Goal: Task Accomplishment & Management: Manage account settings

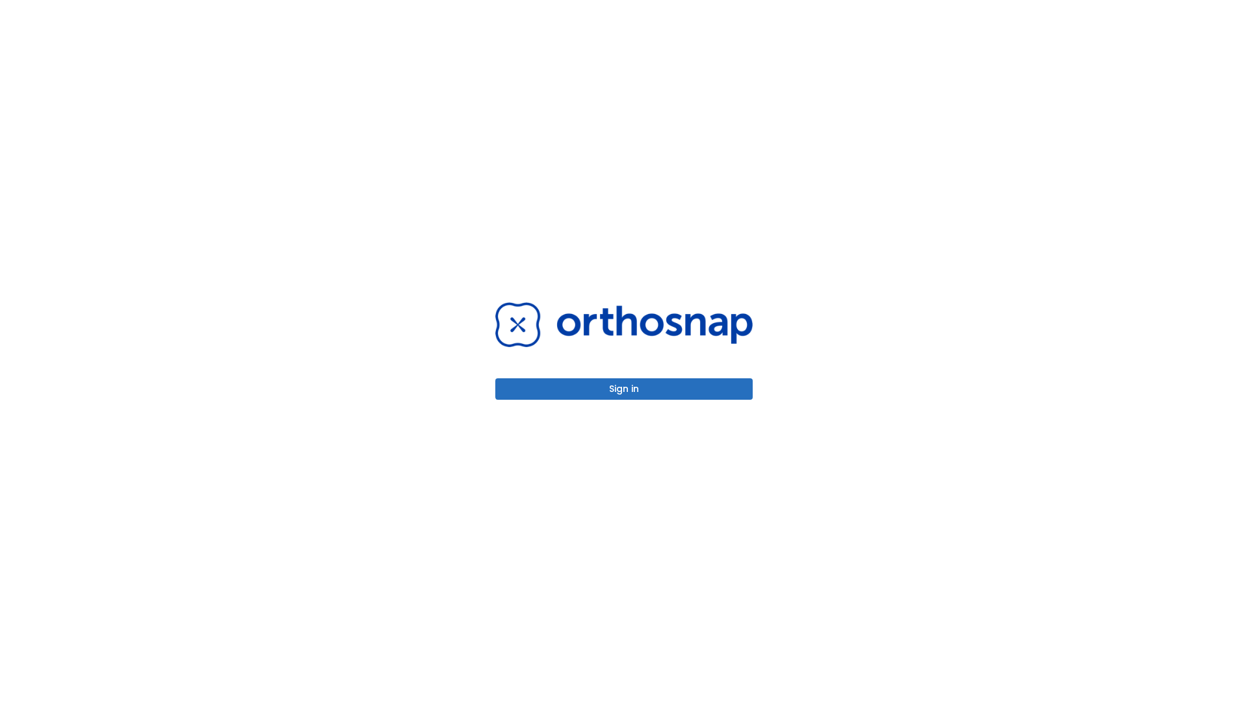
click at [624, 389] on button "Sign in" at bounding box center [623, 388] width 257 height 21
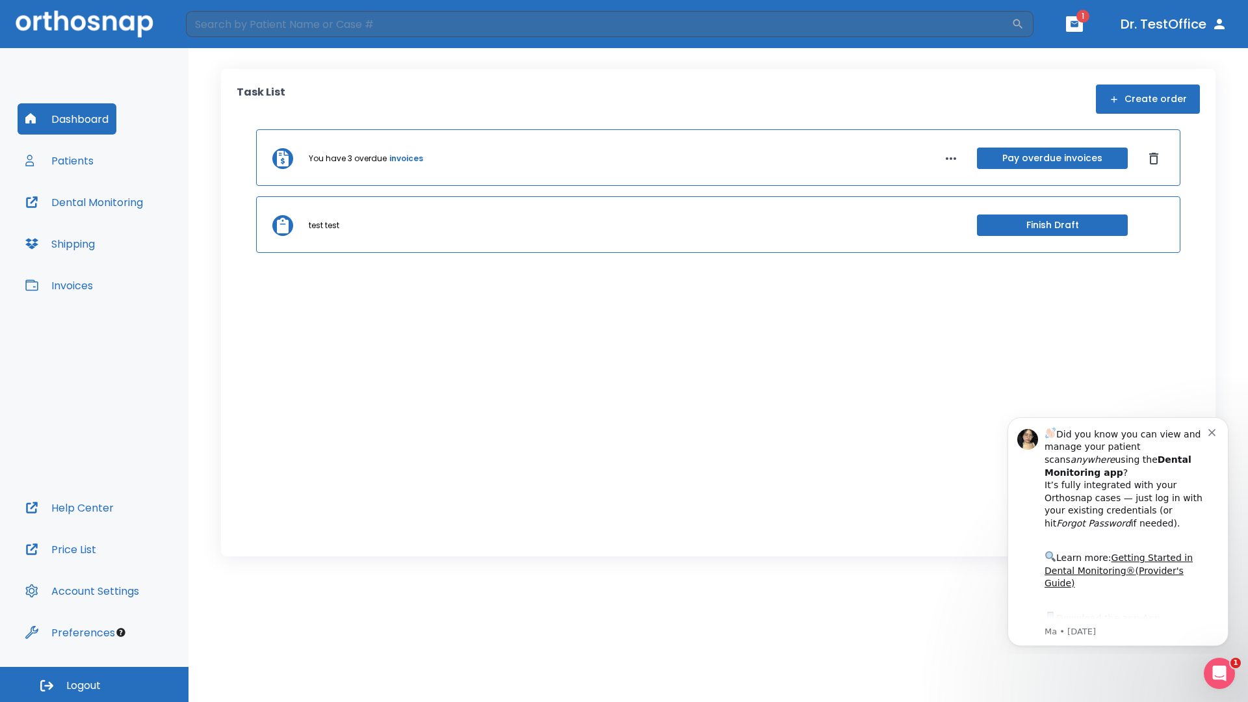
click at [94, 685] on span "Logout" at bounding box center [83, 686] width 34 height 14
